Goal: Navigation & Orientation: Find specific page/section

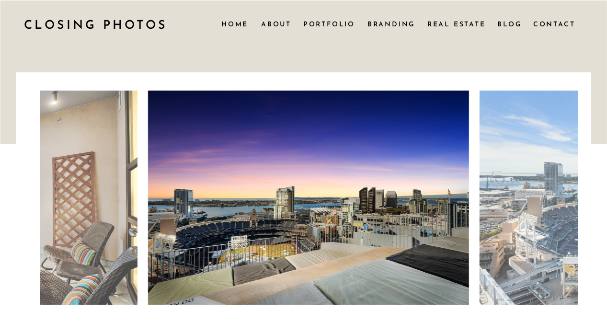
click at [229, 22] on nav "Home" at bounding box center [234, 24] width 27 height 11
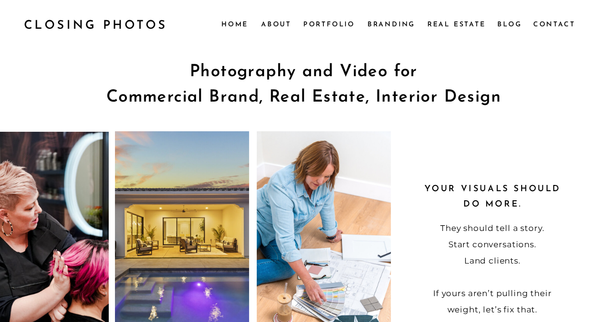
click at [326, 19] on nav "Portfolio" at bounding box center [329, 24] width 52 height 11
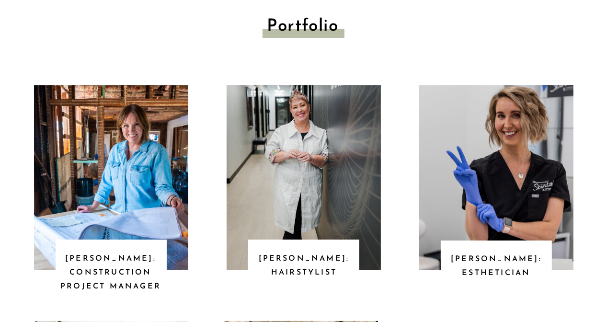
scroll to position [48, 0]
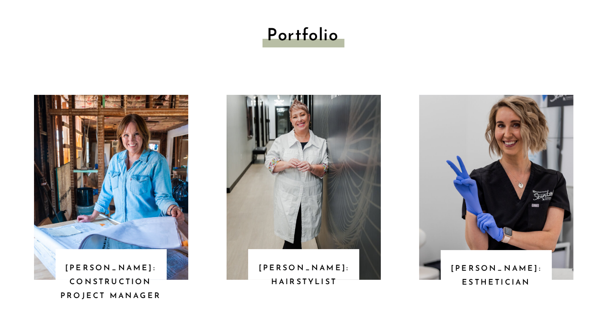
click at [155, 147] on div at bounding box center [111, 187] width 154 height 185
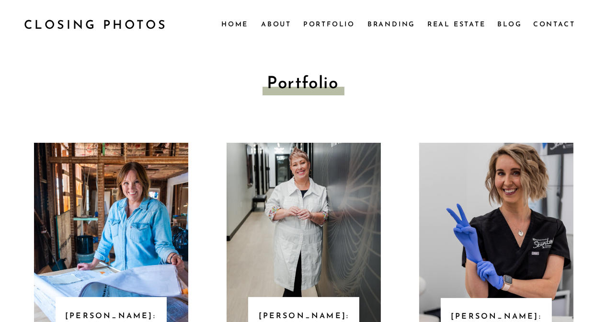
click at [379, 22] on nav "Branding" at bounding box center [391, 24] width 49 height 11
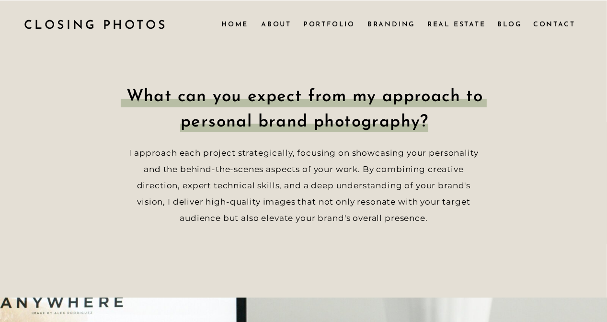
click at [443, 21] on nav "Real Estate" at bounding box center [457, 24] width 60 height 11
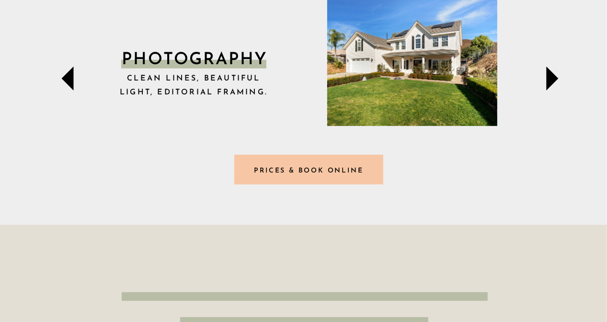
scroll to position [574, 0]
